Goal: Task Accomplishment & Management: Use online tool/utility

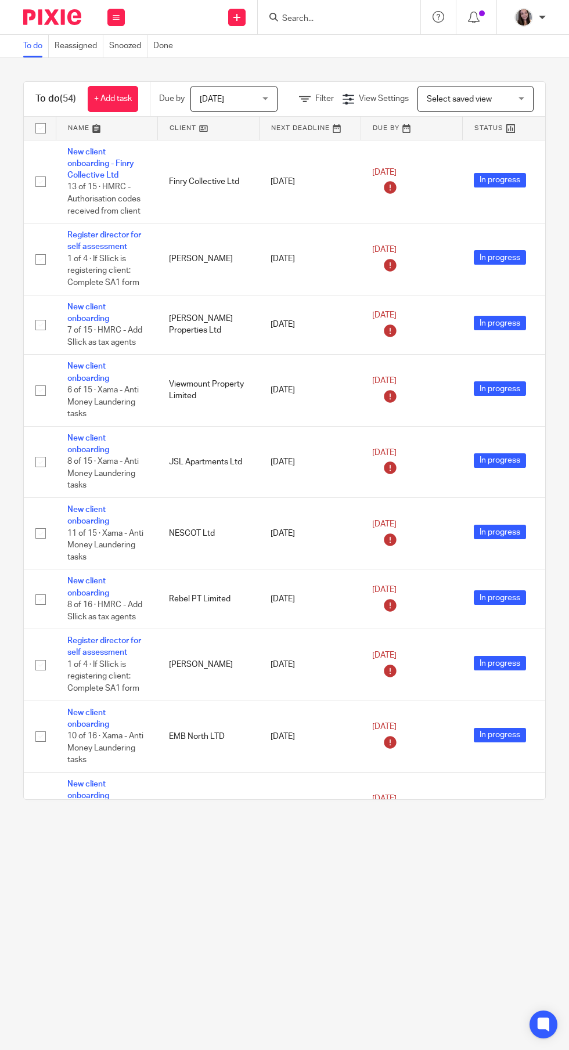
click at [341, 20] on input "Search" at bounding box center [333, 19] width 105 height 10
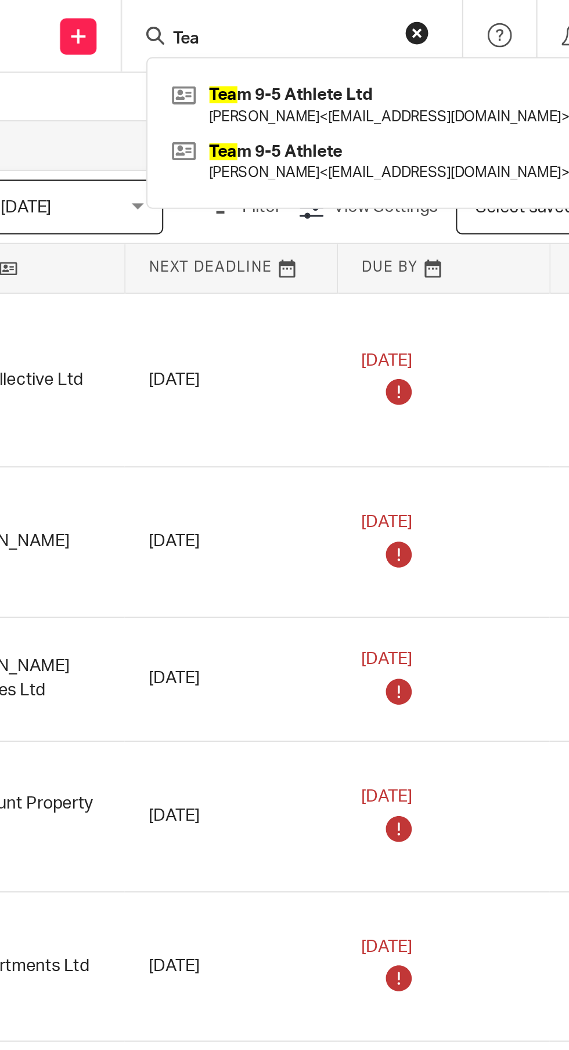
type input "Tea"
click at [390, 53] on link at bounding box center [377, 50] width 196 height 27
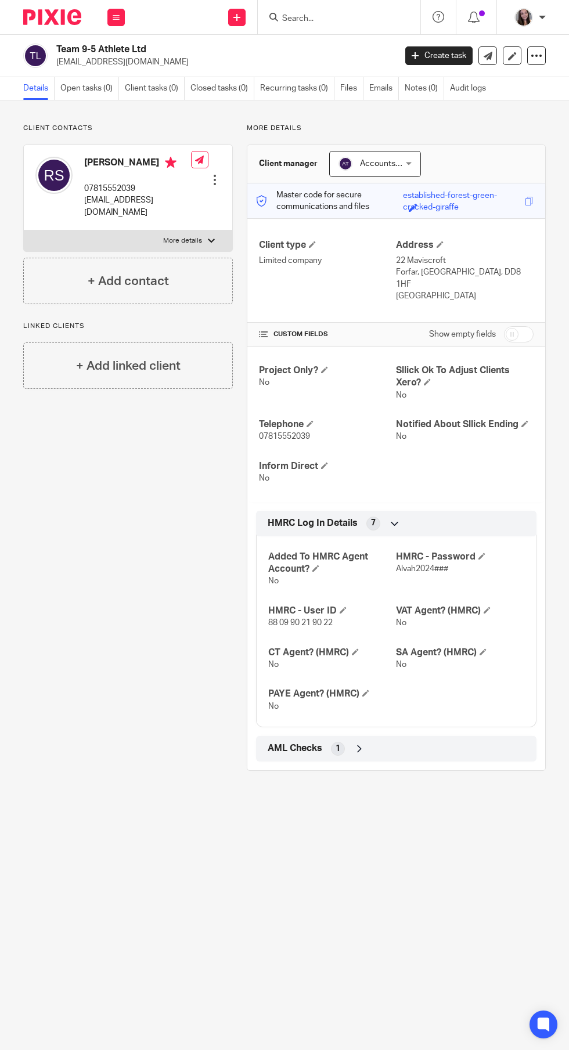
click at [93, 88] on link "Open tasks (0)" at bounding box center [89, 88] width 59 height 23
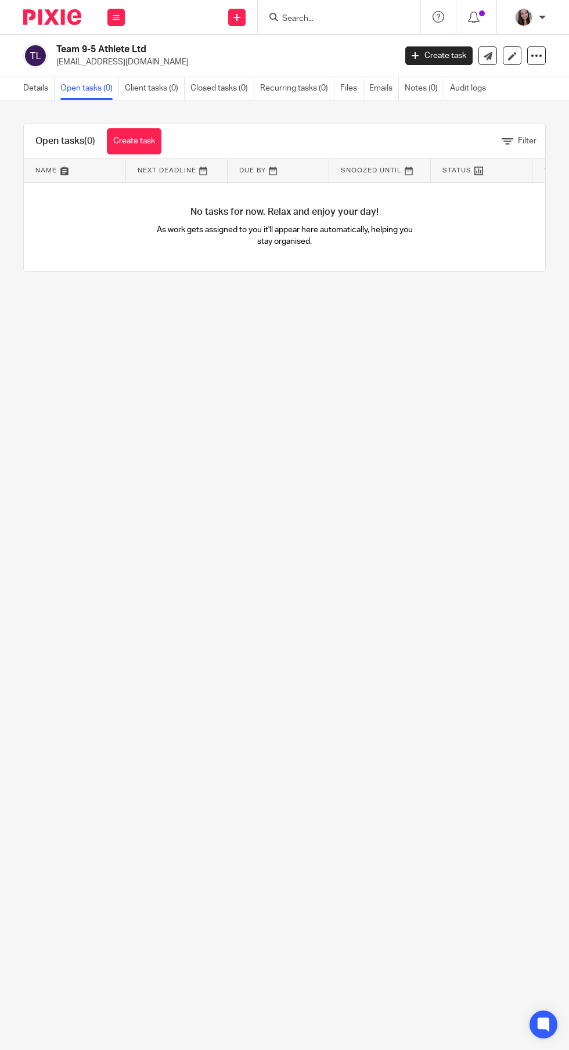
click at [133, 143] on link "Create task" at bounding box center [134, 141] width 55 height 26
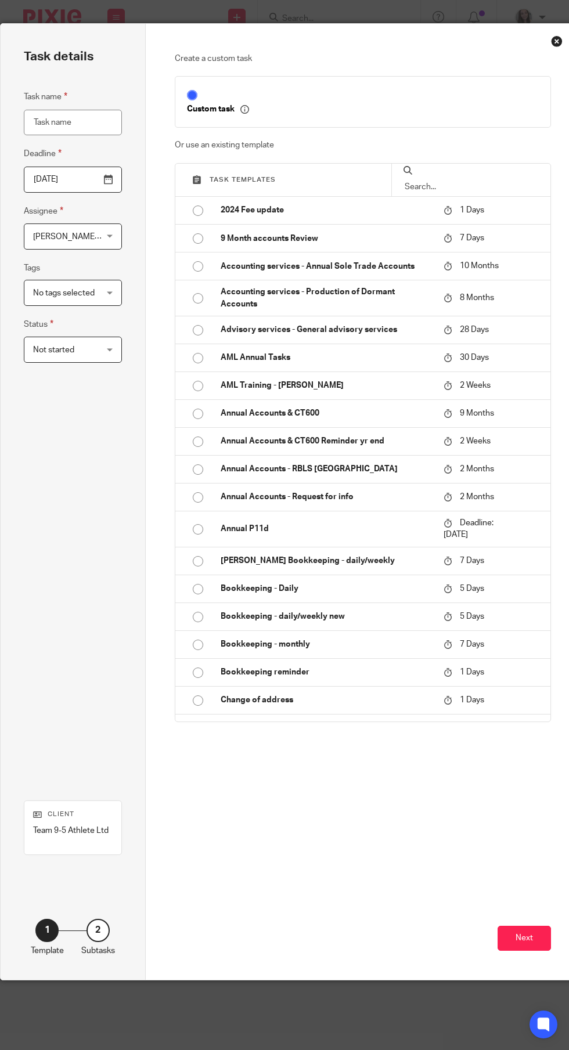
click at [476, 186] on input "text" at bounding box center [471, 187] width 135 height 13
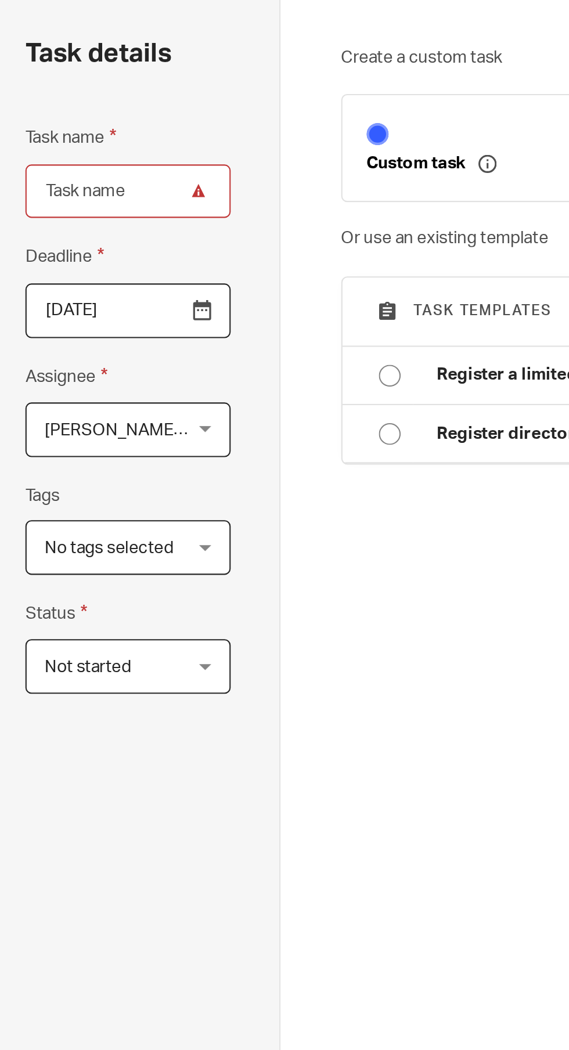
scroll to position [0, 10]
type input "Registe"
click at [185, 213] on input "radio" at bounding box center [188, 211] width 22 height 22
type input "2025-08-14"
type input "Register a limited company"
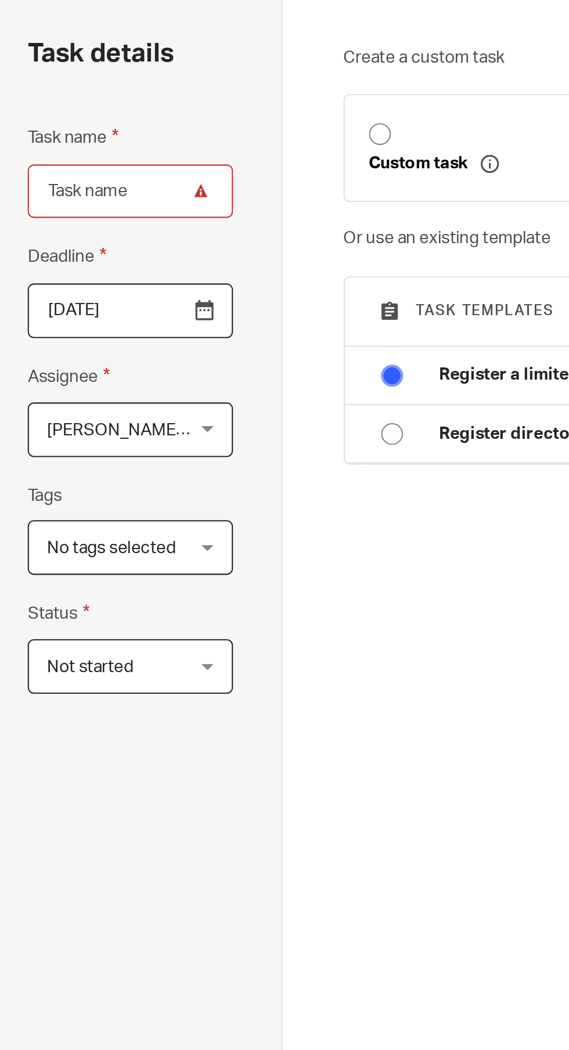
checkbox input "false"
radio input "false"
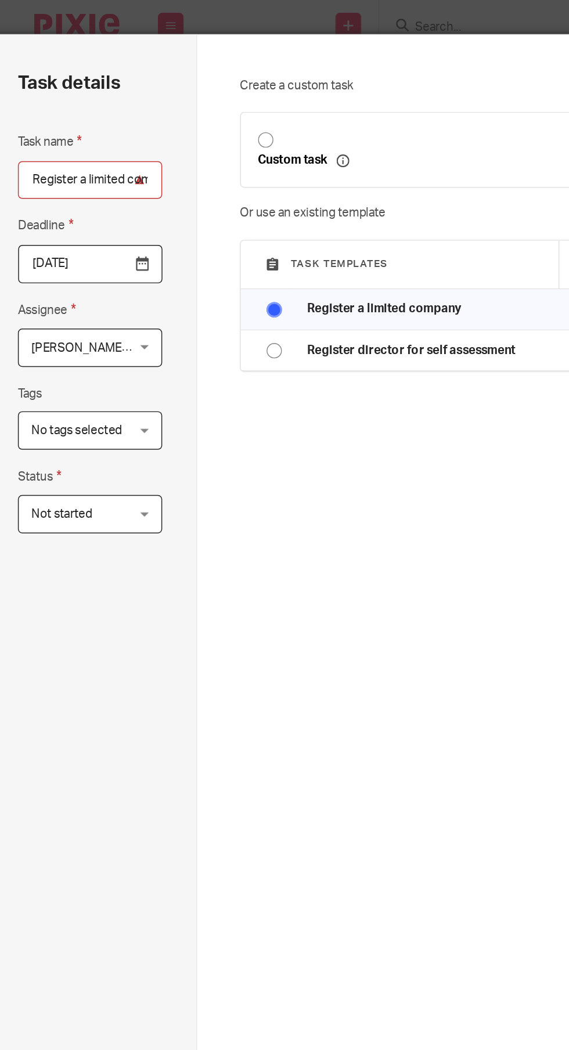
scroll to position [23, 12]
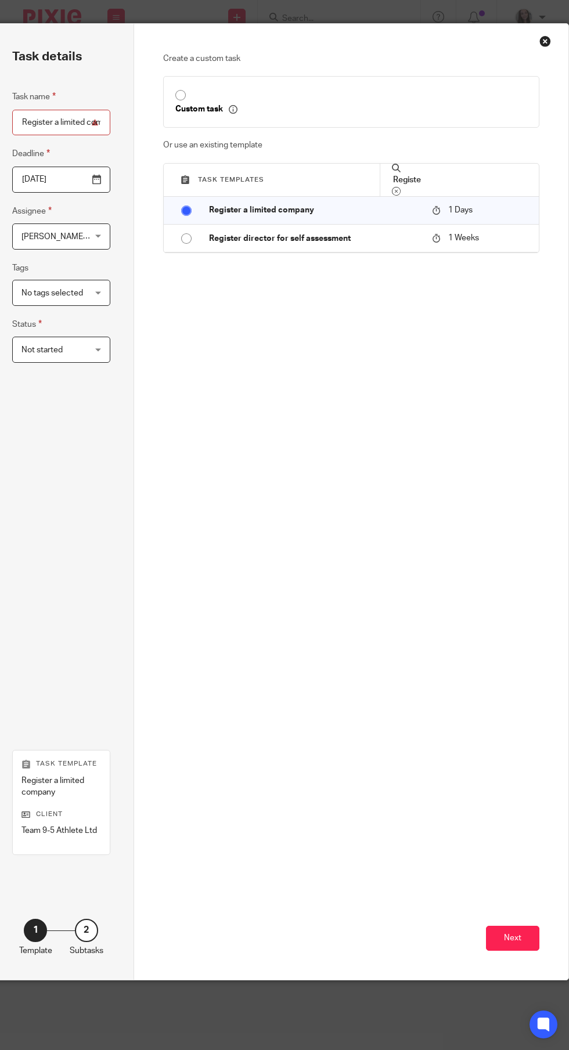
click at [516, 951] on button "Next" at bounding box center [512, 938] width 53 height 25
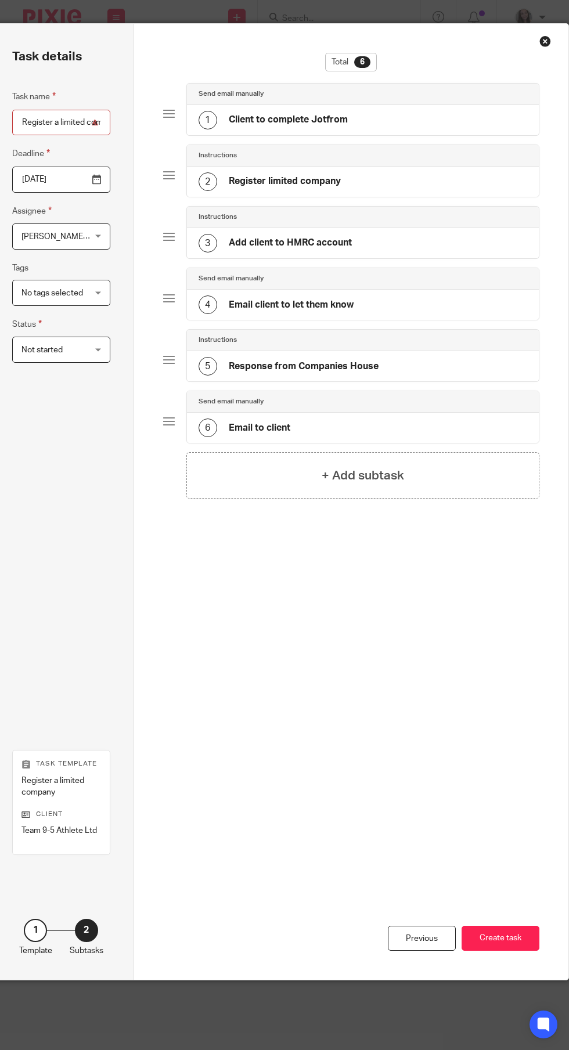
click at [505, 951] on button "Create task" at bounding box center [501, 938] width 78 height 25
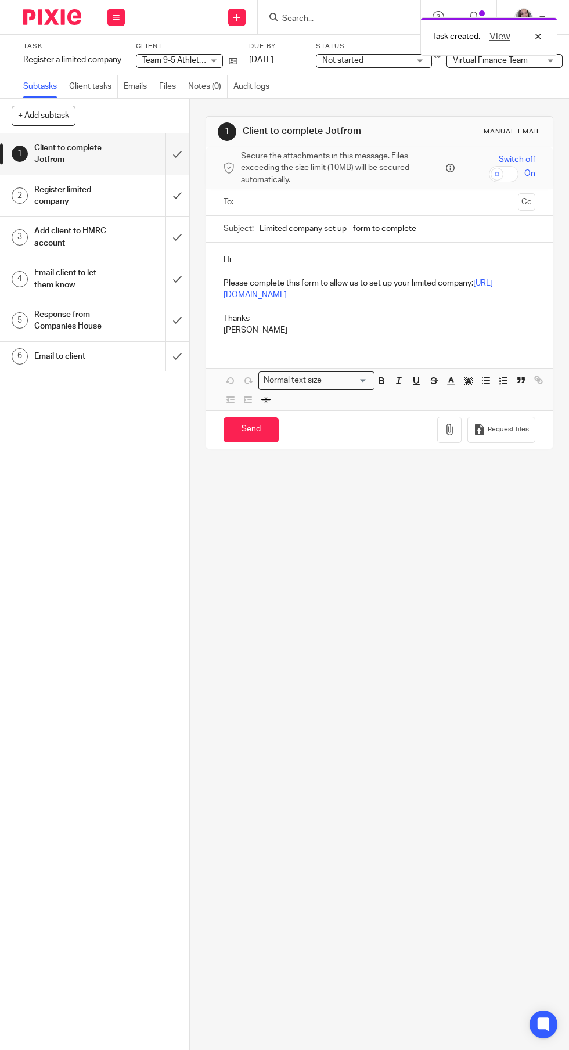
click at [181, 166] on input "submit" at bounding box center [94, 154] width 189 height 41
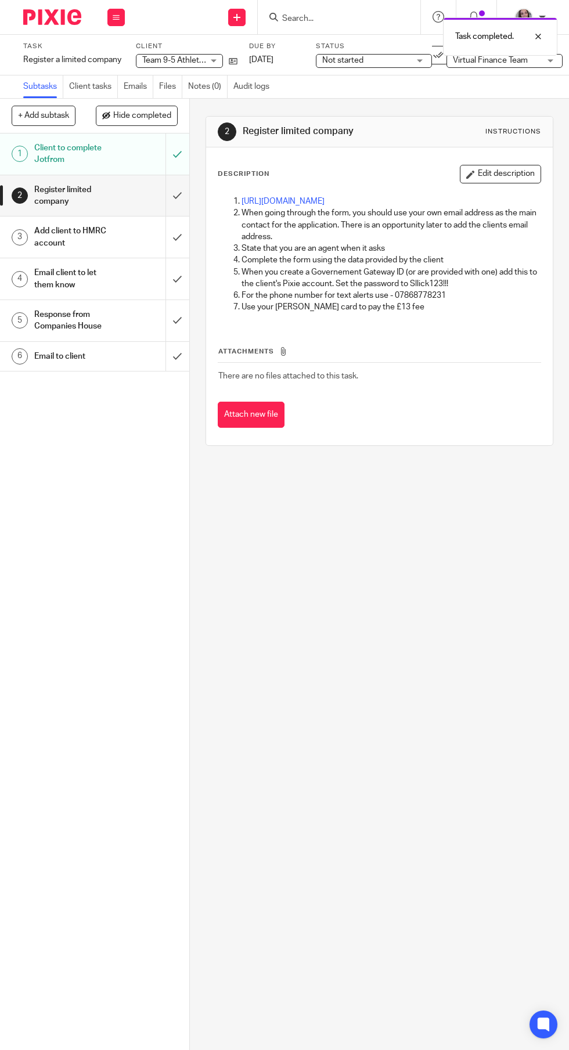
click at [179, 203] on input "submit" at bounding box center [94, 195] width 189 height 41
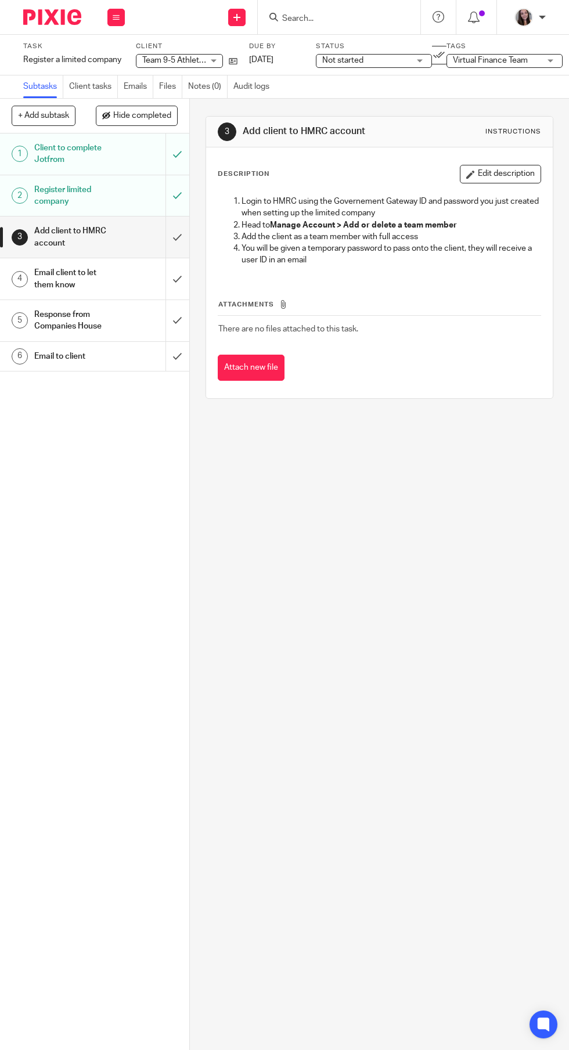
click at [102, 282] on h1 "Email client to let them know" at bounding box center [74, 279] width 80 height 30
